Goal: Transaction & Acquisition: Download file/media

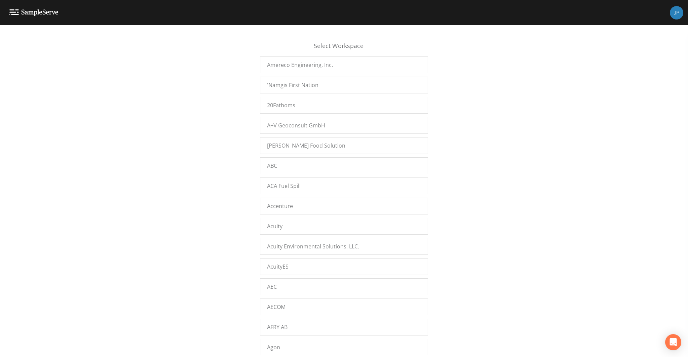
click at [92, 73] on div "Select Workspace Amereco Engineering, Inc. 'Namgis First Nation 20Fathoms A+V G…" at bounding box center [344, 192] width 688 height 323
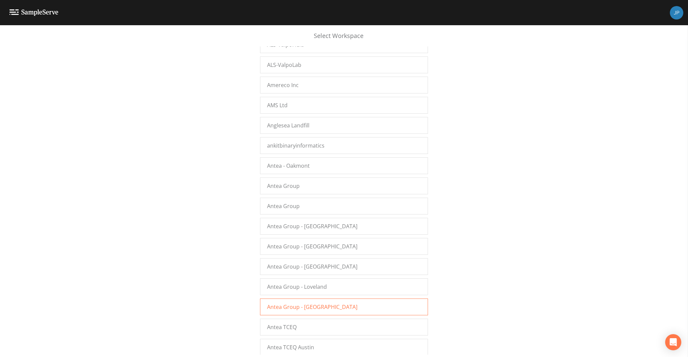
scroll to position [591, 0]
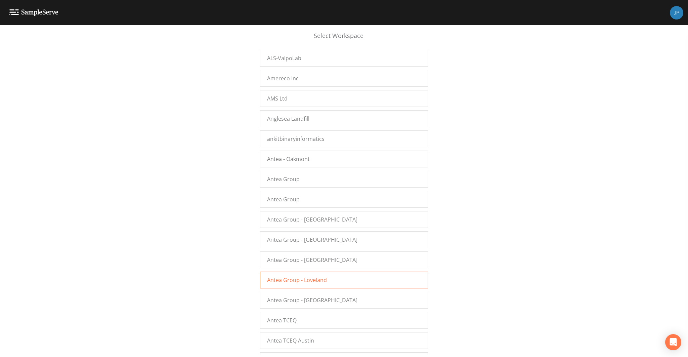
click at [323, 276] on span "Antea Group - Loveland" at bounding box center [297, 280] width 60 height 8
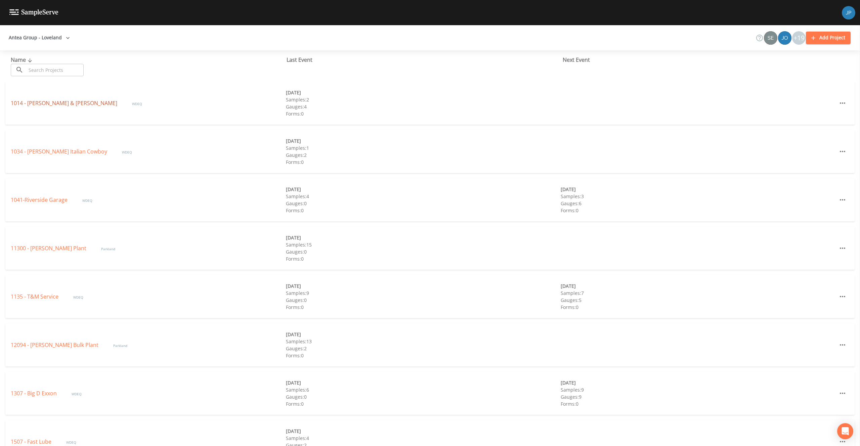
click at [66, 103] on link "1014 - Wagner & Wagner" at bounding box center [65, 102] width 108 height 7
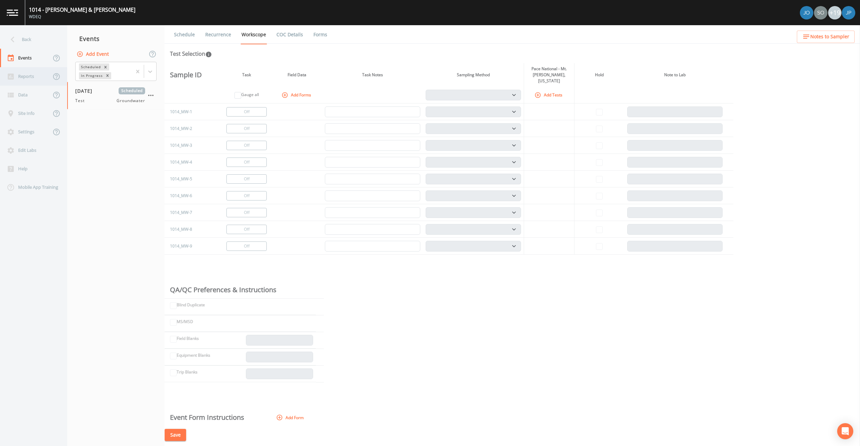
click at [37, 80] on div "Reports" at bounding box center [25, 76] width 51 height 18
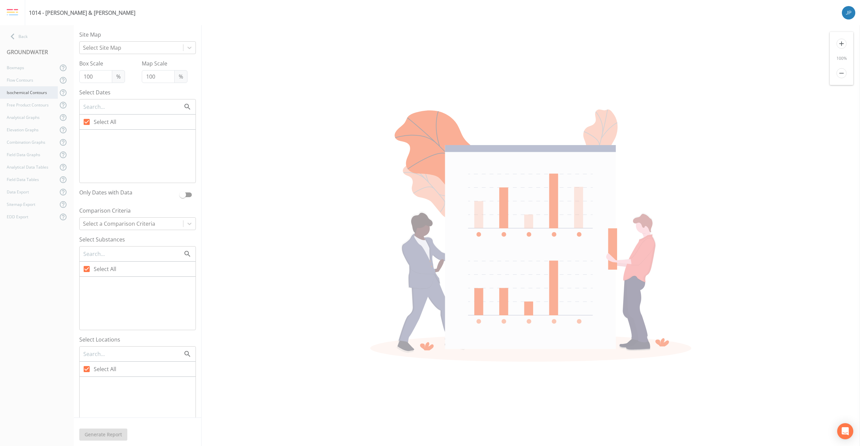
checkbox input "false"
click at [25, 217] on div "EDD Export" at bounding box center [29, 217] width 58 height 12
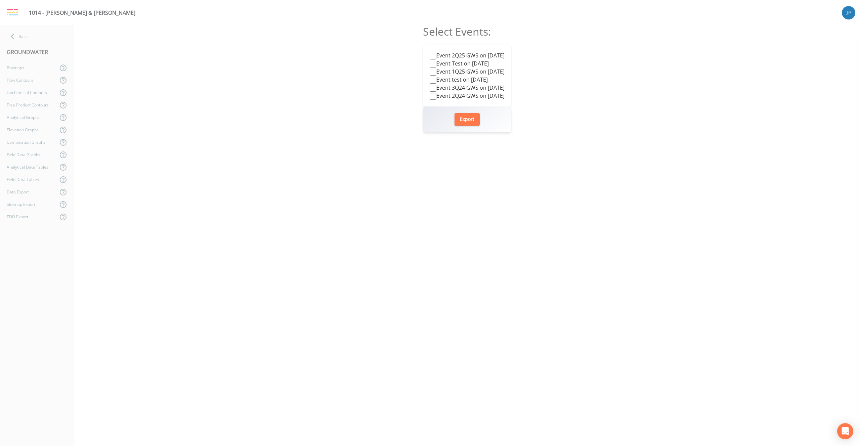
click at [429, 55] on input "Event 2Q25 GWS on 2025-06-25" at bounding box center [432, 56] width 7 height 7
checkbox input "true"
click at [467, 119] on button "Export" at bounding box center [466, 119] width 25 height 12
click at [562, 96] on div "Select Events: Event 2Q25 GWS on 2025-06-25 Event Test on 2025-06-12 Event 1Q25…" at bounding box center [467, 235] width 786 height 421
click at [323, 66] on div "Select Events: Event 2Q25 GWS on 2025-06-25 Event Test on 2025-06-12 Event 1Q25…" at bounding box center [467, 235] width 786 height 421
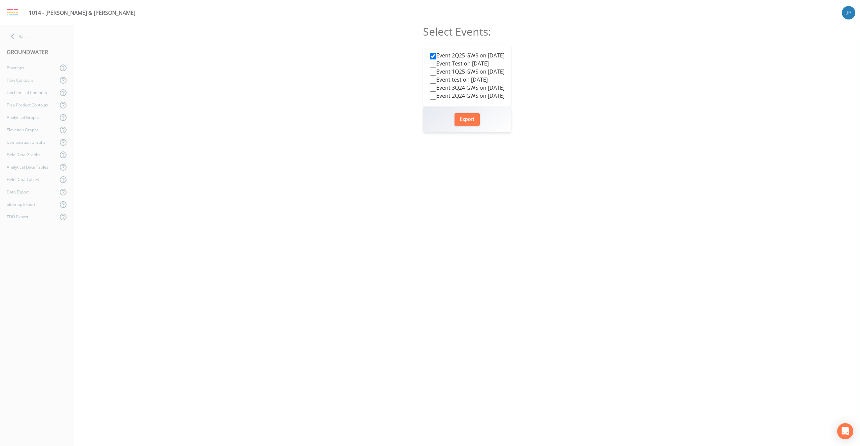
click at [342, 95] on div "Select Events: Event 2Q25 GWS on 2025-06-25 Event Test on 2025-06-12 Event 1Q25…" at bounding box center [467, 235] width 786 height 421
